Goal: Check status: Check status

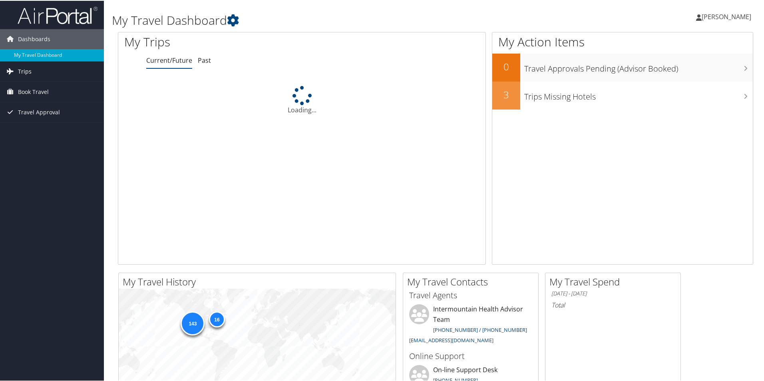
click at [23, 74] on span "Trips" at bounding box center [25, 71] width 14 height 20
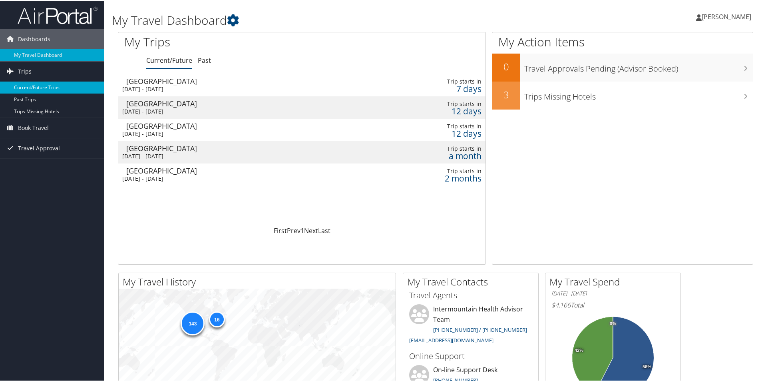
click at [58, 90] on link "Current/Future Trips" at bounding box center [52, 87] width 104 height 12
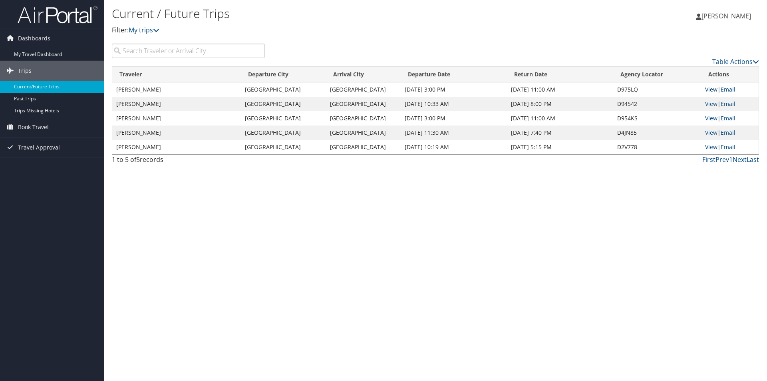
click at [711, 87] on link "View" at bounding box center [711, 89] width 12 height 8
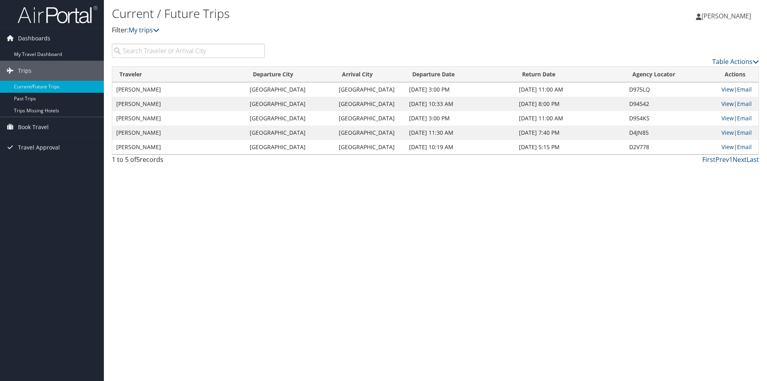
click at [721, 104] on link "View" at bounding box center [727, 104] width 12 height 8
click at [252, 278] on div "Current / Future Trips Filter: My trips Camisha Chadwick Camisha Chadwick My Se…" at bounding box center [435, 190] width 663 height 381
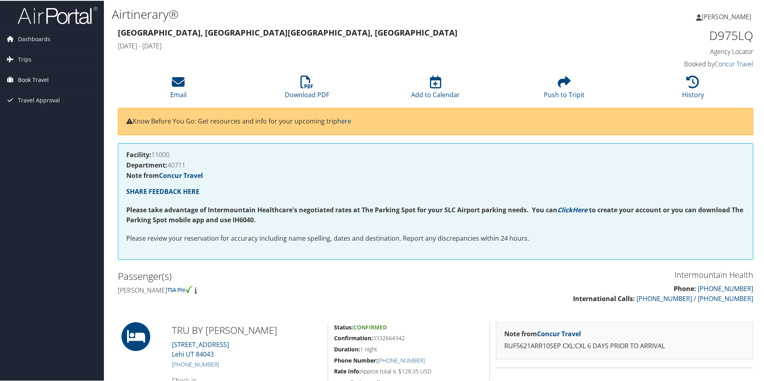
click at [41, 78] on span "Book Travel" at bounding box center [33, 79] width 31 height 20
click at [27, 58] on span "Trips" at bounding box center [25, 59] width 14 height 20
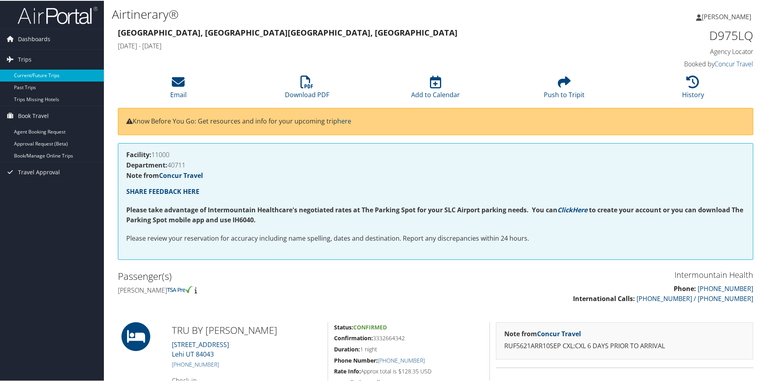
click at [28, 73] on link "Current/Future Trips" at bounding box center [52, 75] width 104 height 12
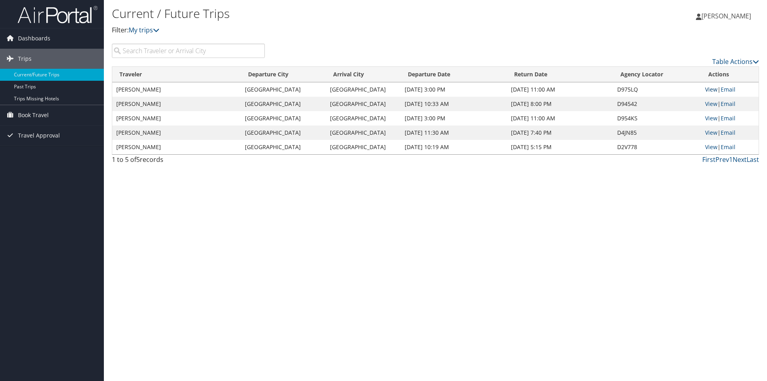
click at [706, 90] on link "View" at bounding box center [711, 89] width 12 height 8
click at [236, 285] on div "Current / Future Trips Filter: My trips Camisha Chadwick Camisha Chadwick My Se…" at bounding box center [435, 190] width 663 height 381
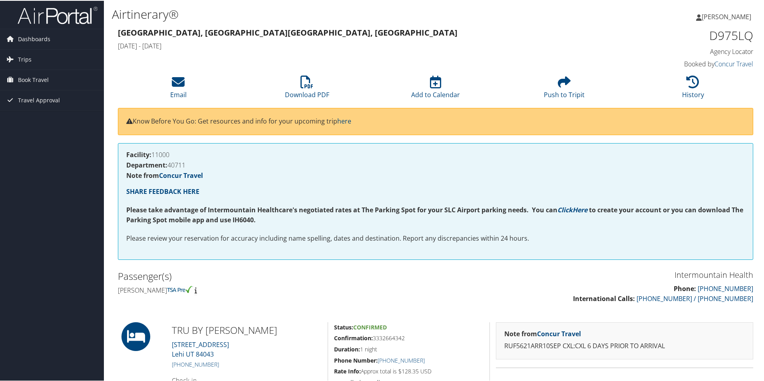
scroll to position [80, 0]
